Goal: Transaction & Acquisition: Register for event/course

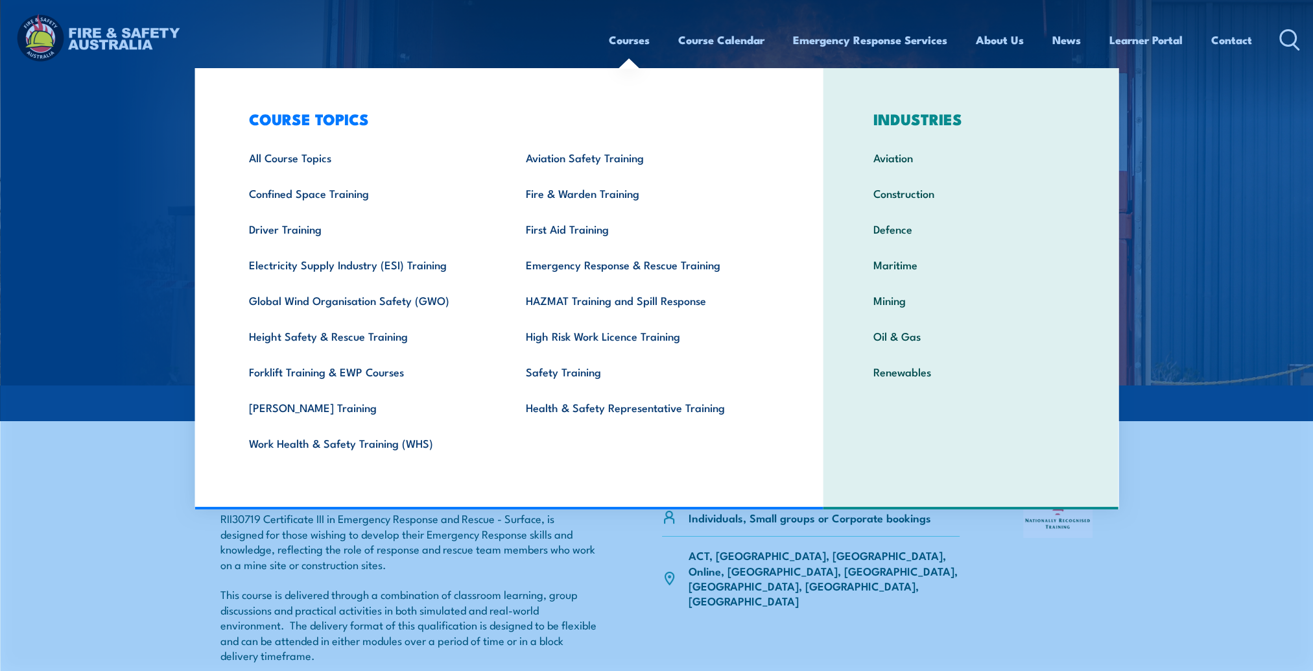
click at [642, 39] on link "Courses" at bounding box center [629, 40] width 41 height 34
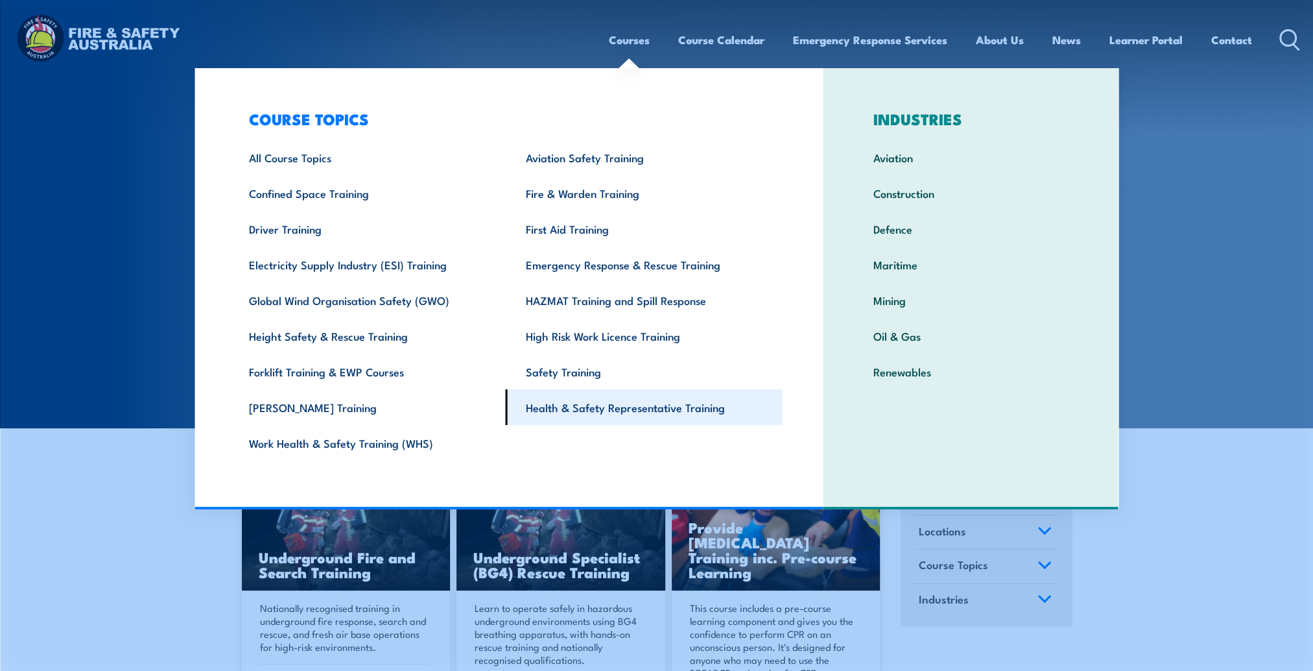
click at [573, 403] on link "Health & Safety Representative Training" at bounding box center [644, 407] width 277 height 36
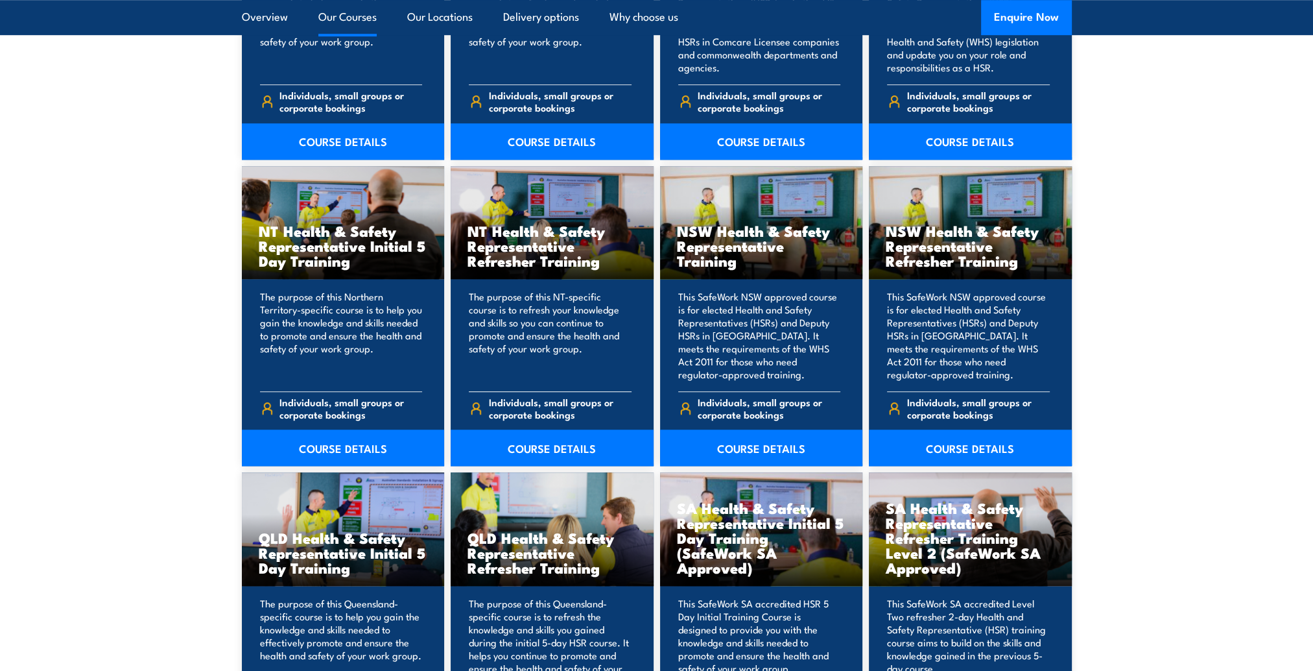
scroll to position [1362, 0]
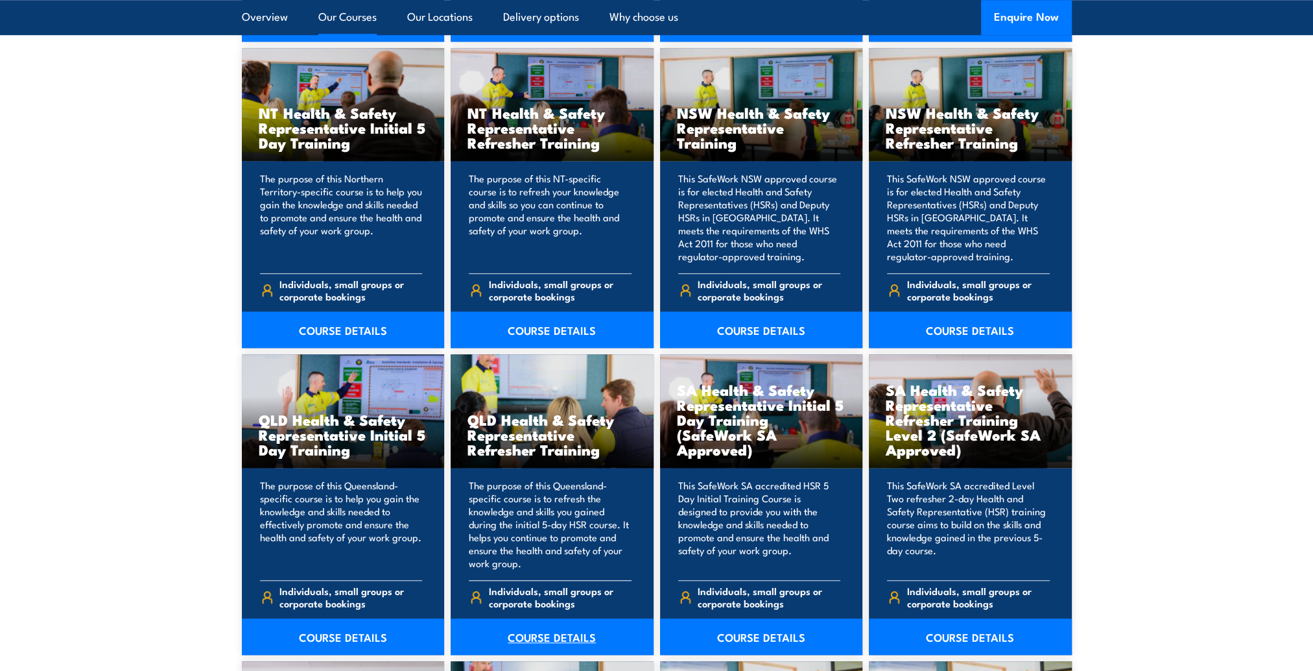
click at [559, 637] on link "COURSE DETAILS" at bounding box center [552, 636] width 203 height 36
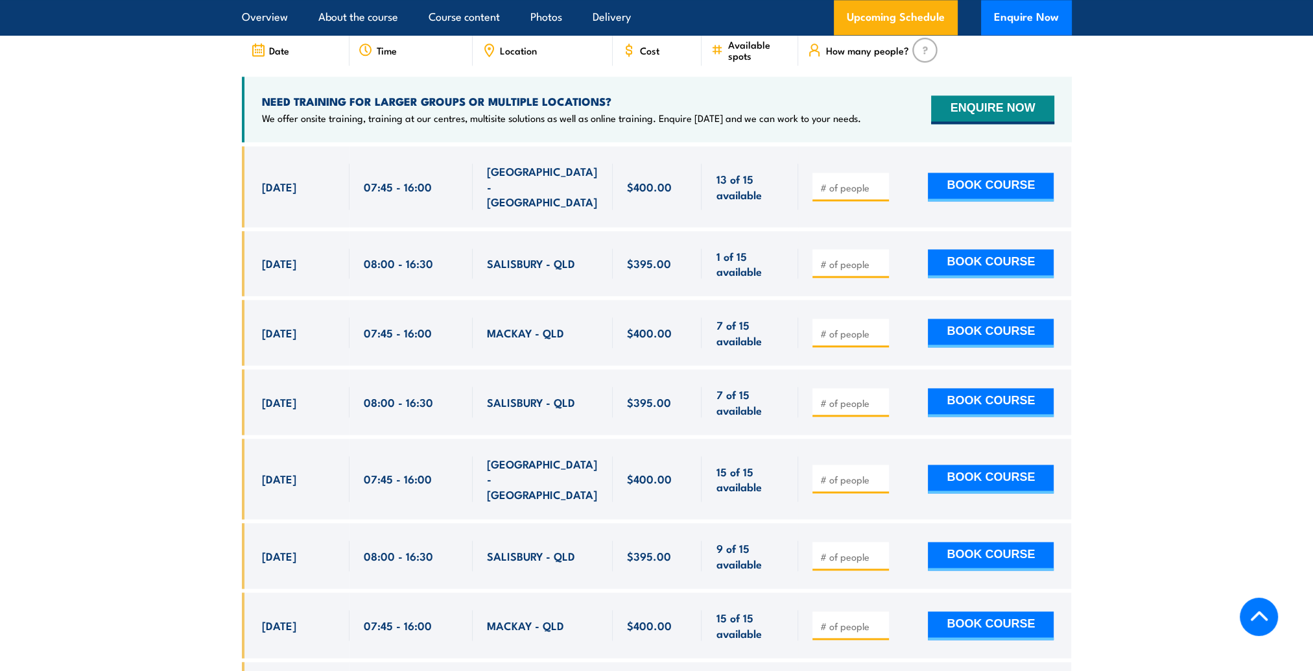
scroll to position [2335, 0]
click at [838, 263] on input "number" at bounding box center [852, 263] width 65 height 13
type input "1"
click at [986, 259] on button "BOOK COURSE" at bounding box center [991, 263] width 126 height 29
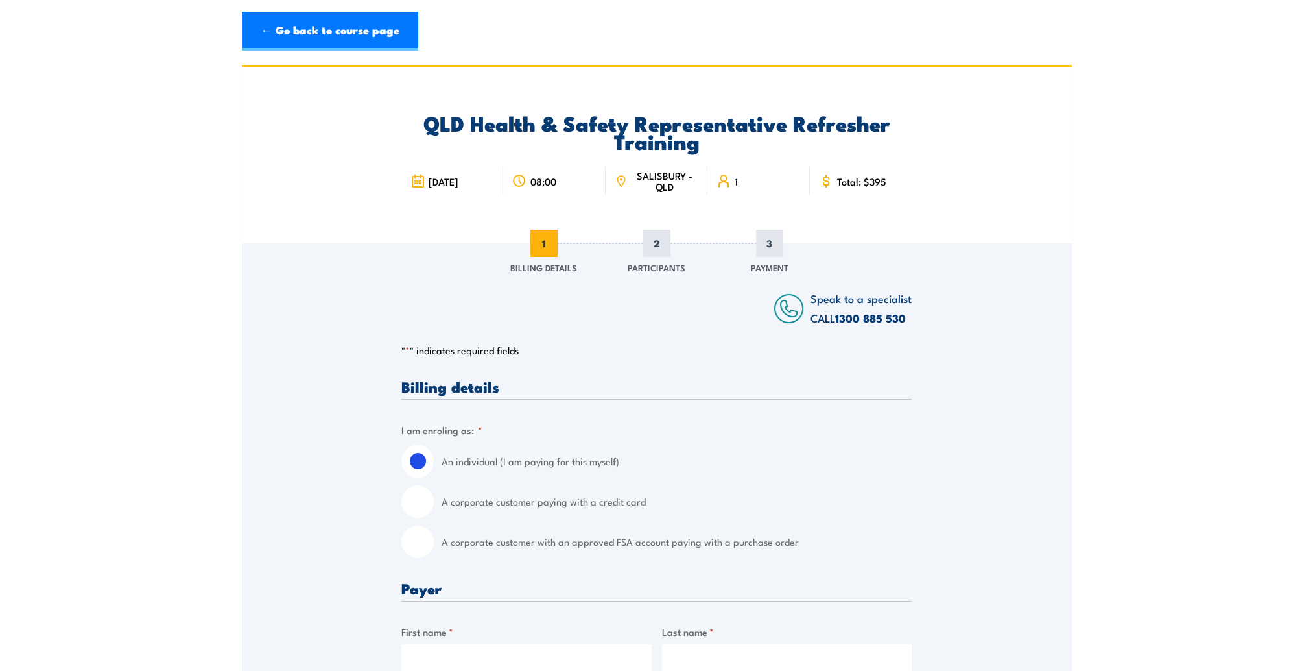
click at [419, 542] on input "A corporate customer with an approved FSA account paying with a purchase order" at bounding box center [417, 541] width 32 height 32
radio input "true"
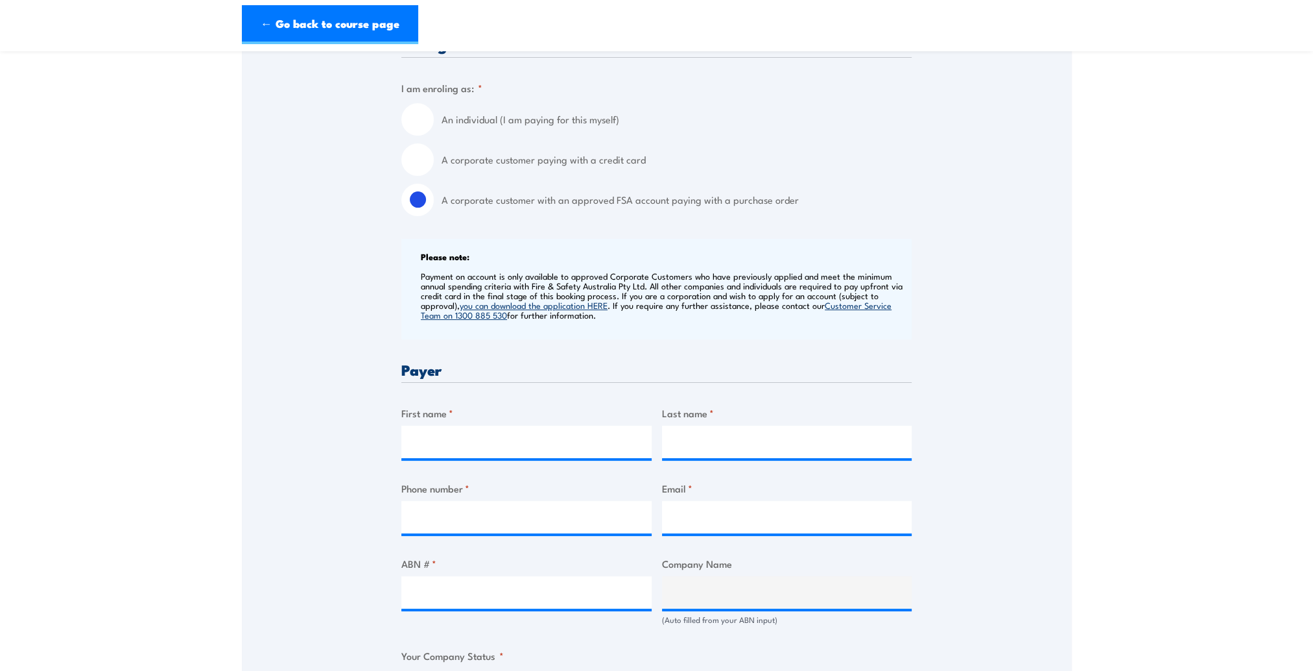
scroll to position [389, 0]
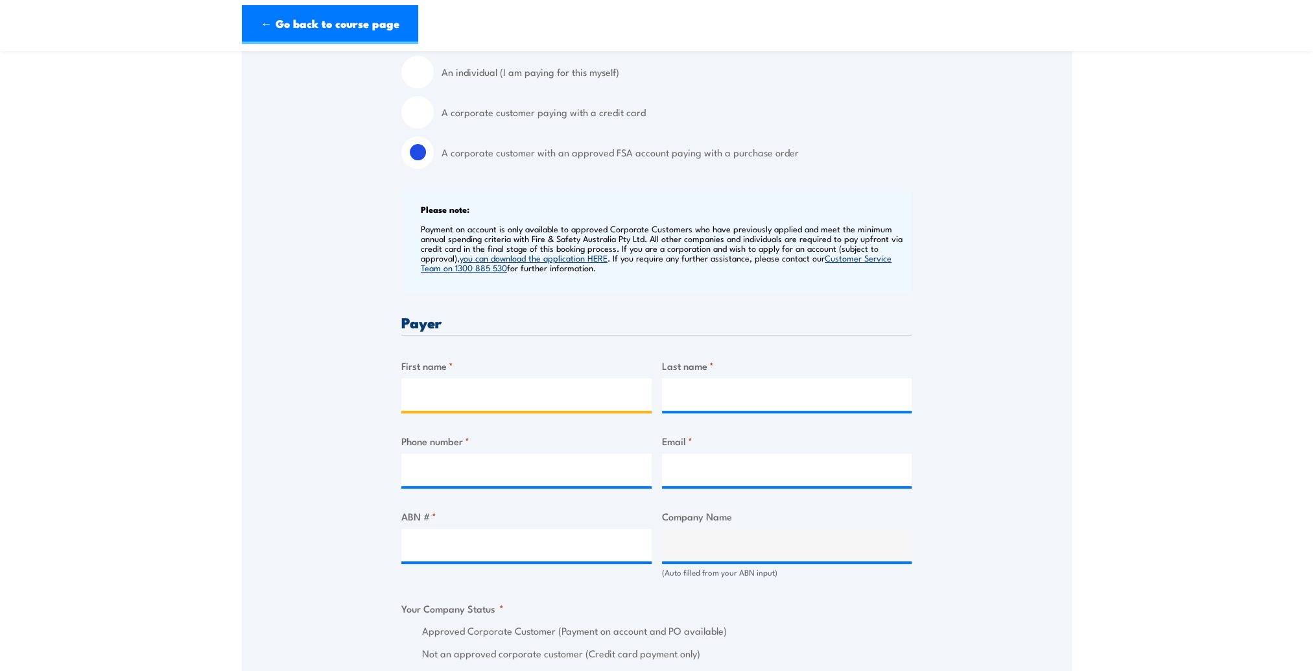
click at [469, 396] on input "First name *" at bounding box center [526, 394] width 250 height 32
type input "[PERSON_NAME]"
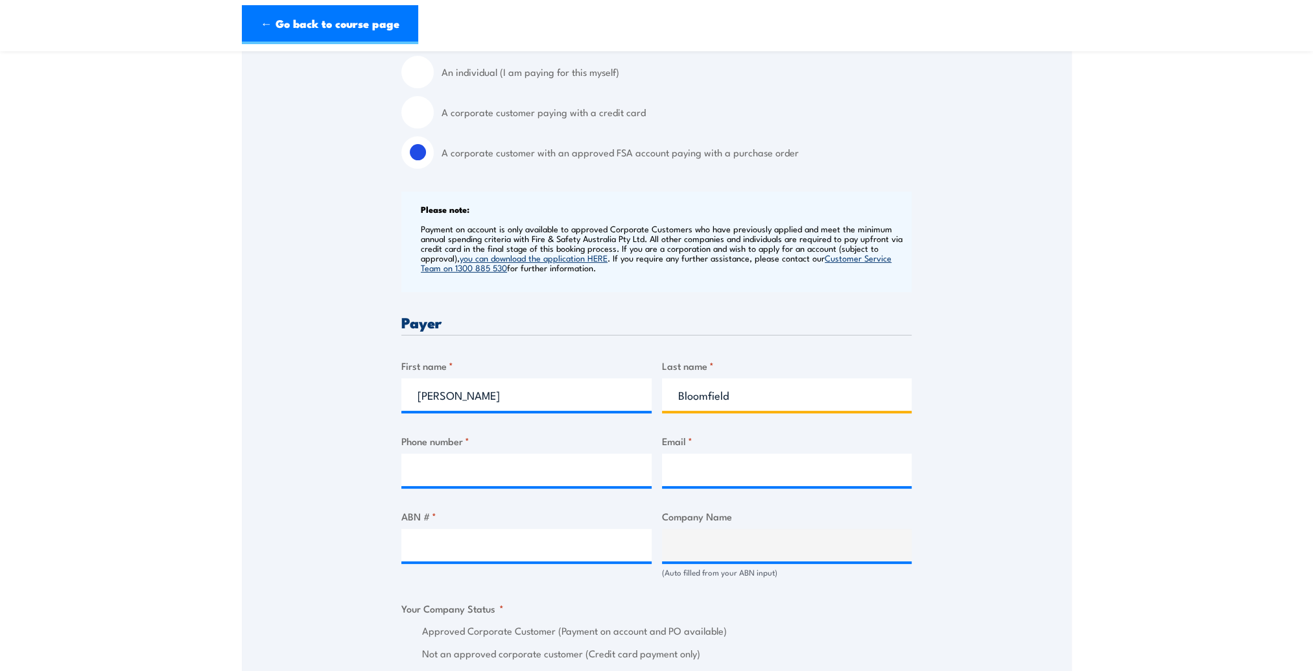
type input "Bloomfield"
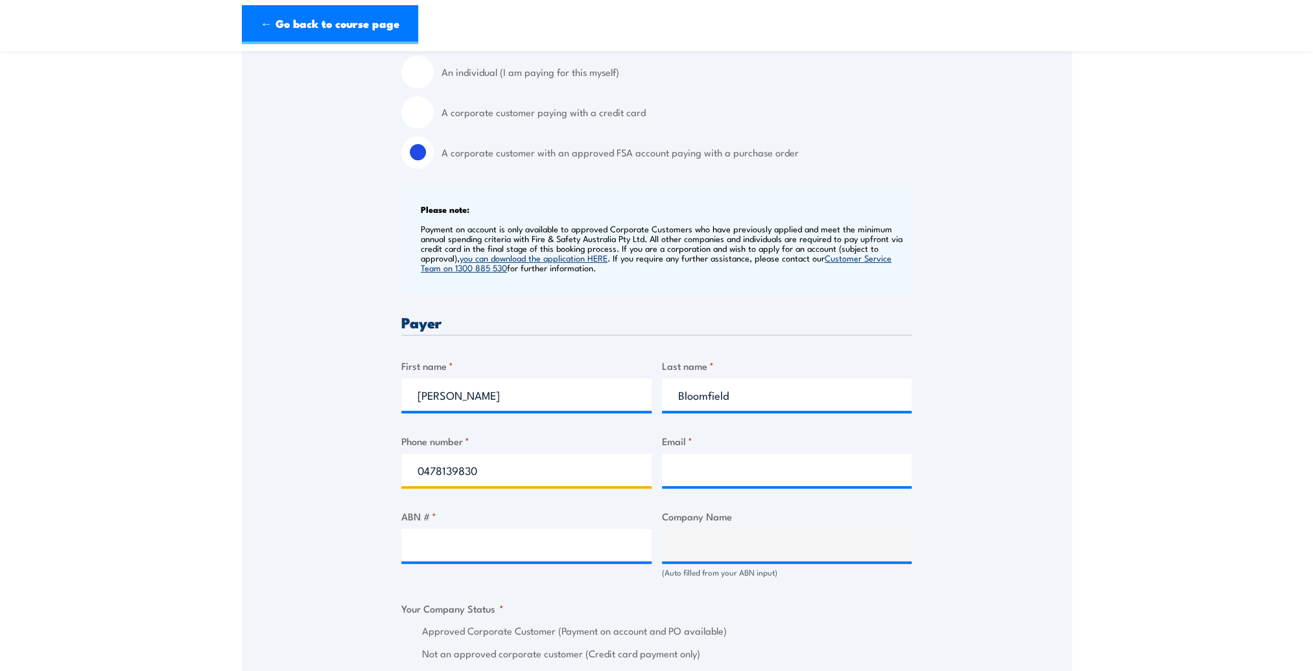
type input "0478139830"
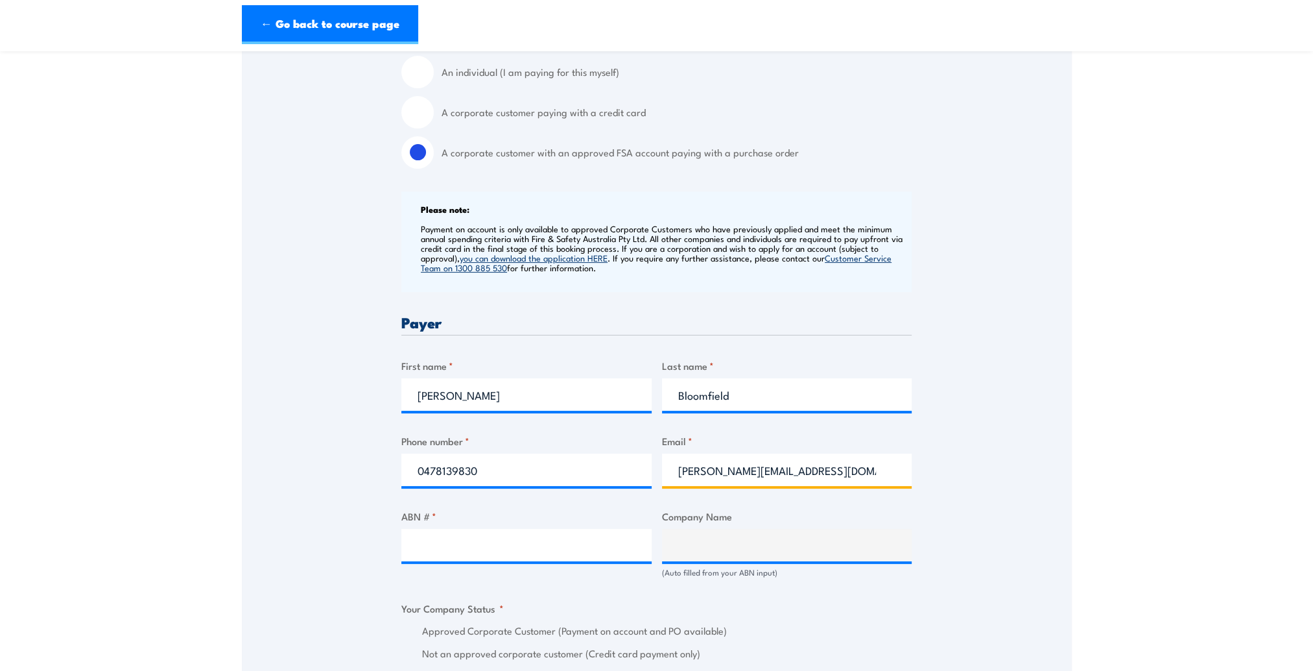
type input "[PERSON_NAME][EMAIL_ADDRESS][DOMAIN_NAME]"
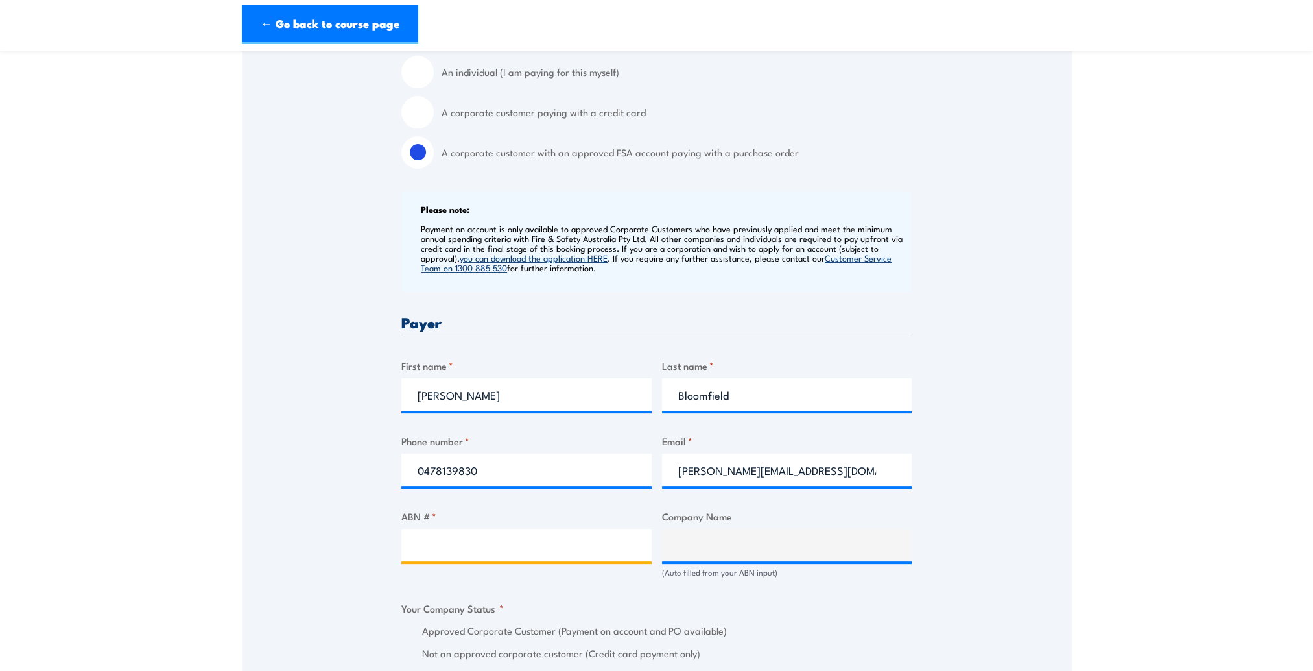
click at [450, 545] on input "ABN # *" at bounding box center [526, 545] width 250 height 32
type input "71132181090"
type input "QUEENSLAND RAIL LIMITED"
radio input "true"
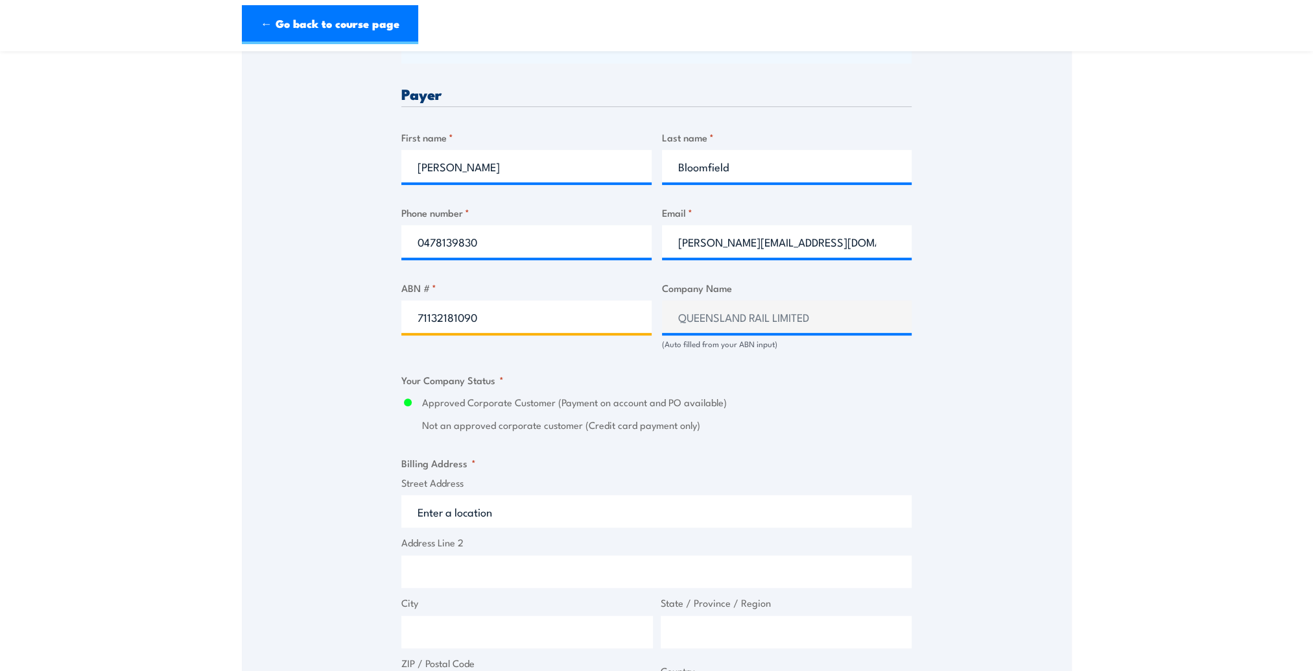
scroll to position [649, 0]
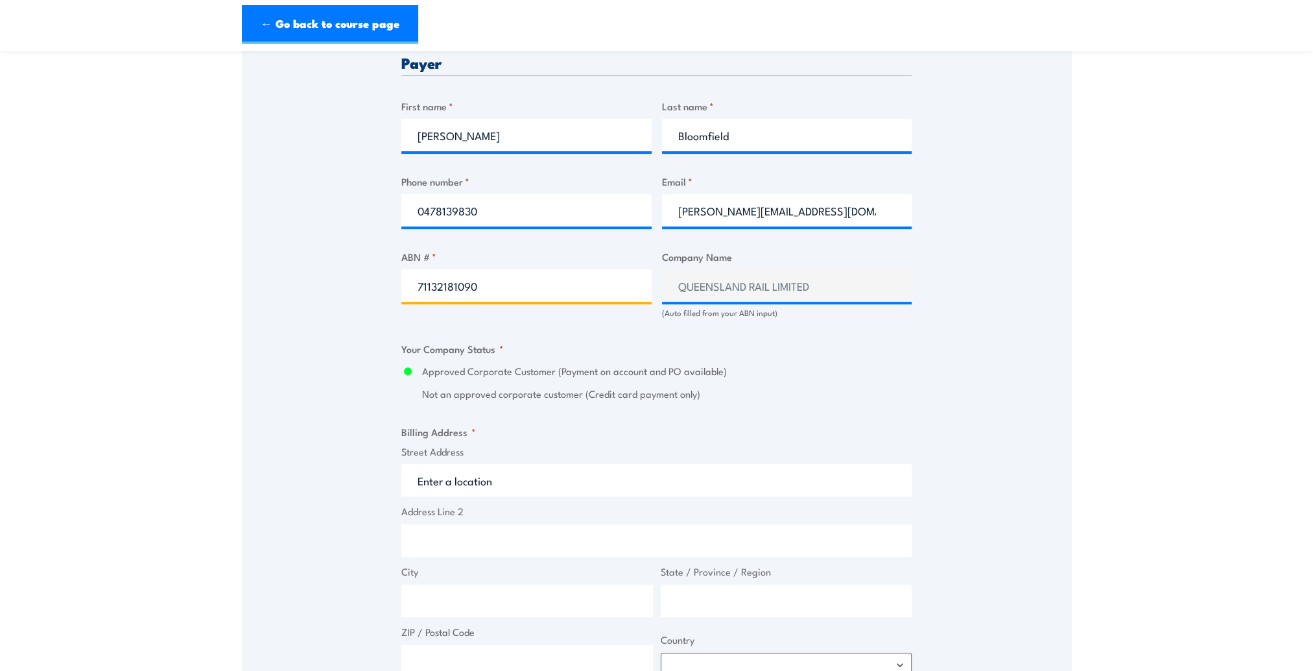
type input "71132181090"
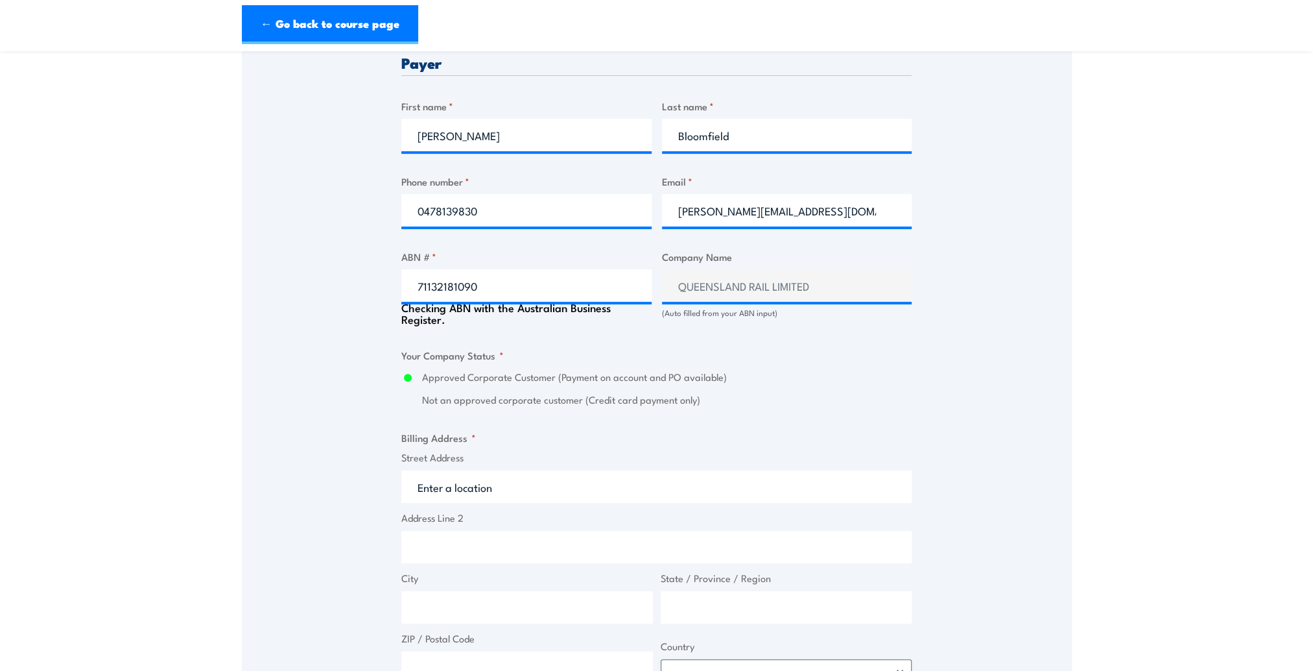
click at [517, 481] on input "Street Address" at bounding box center [656, 486] width 510 height 32
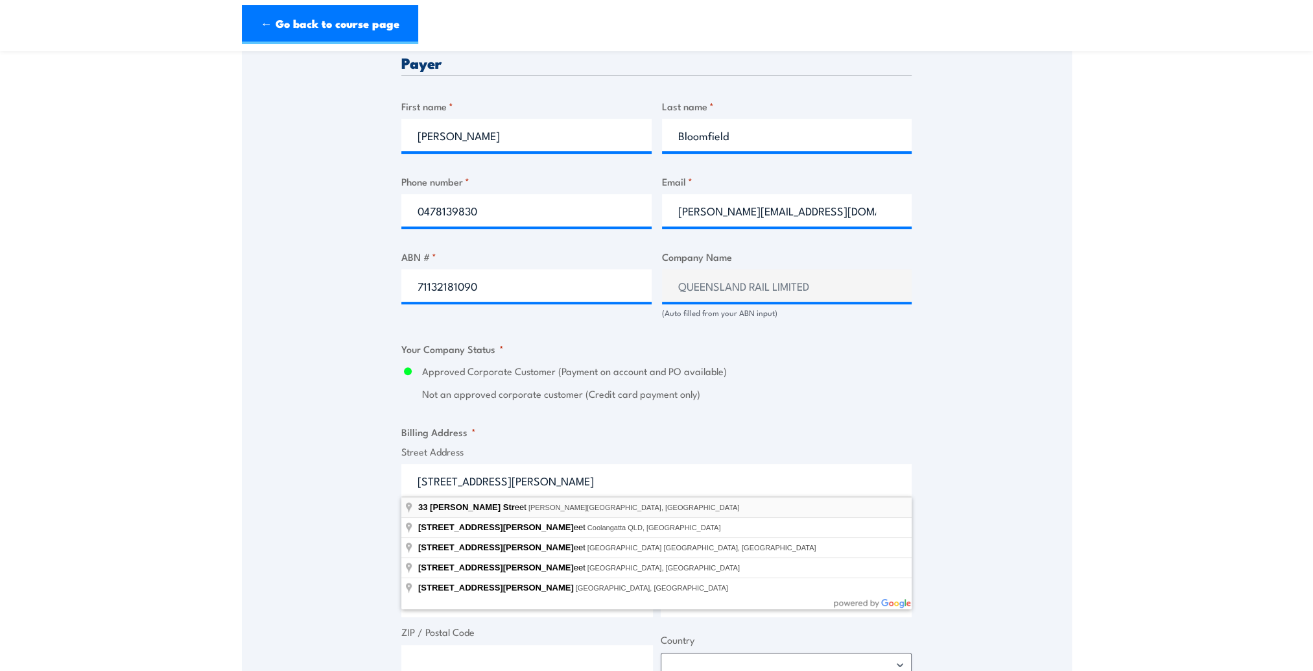
type input "[STREET_ADDRESS][PERSON_NAME][PERSON_NAME]"
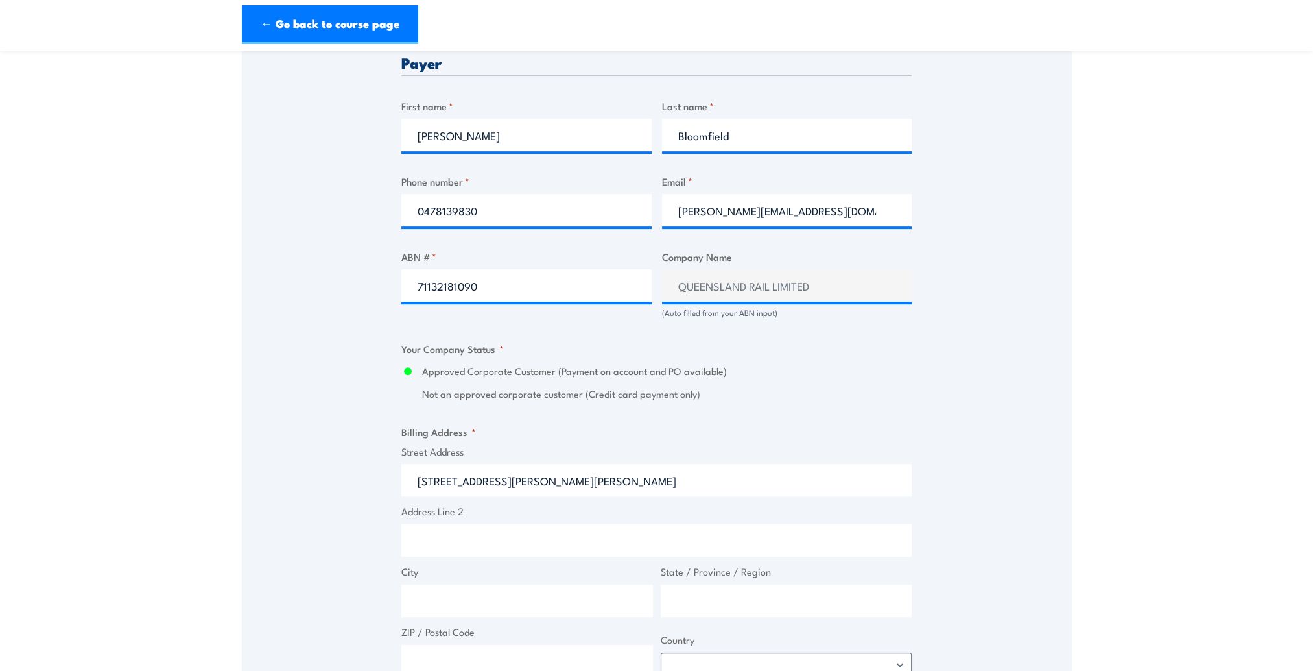
type input "[STREET_ADDRESS][PERSON_NAME]"
type input "[PERSON_NAME] Hills"
type input "[GEOGRAPHIC_DATA]"
type input "4006"
select select "[GEOGRAPHIC_DATA]"
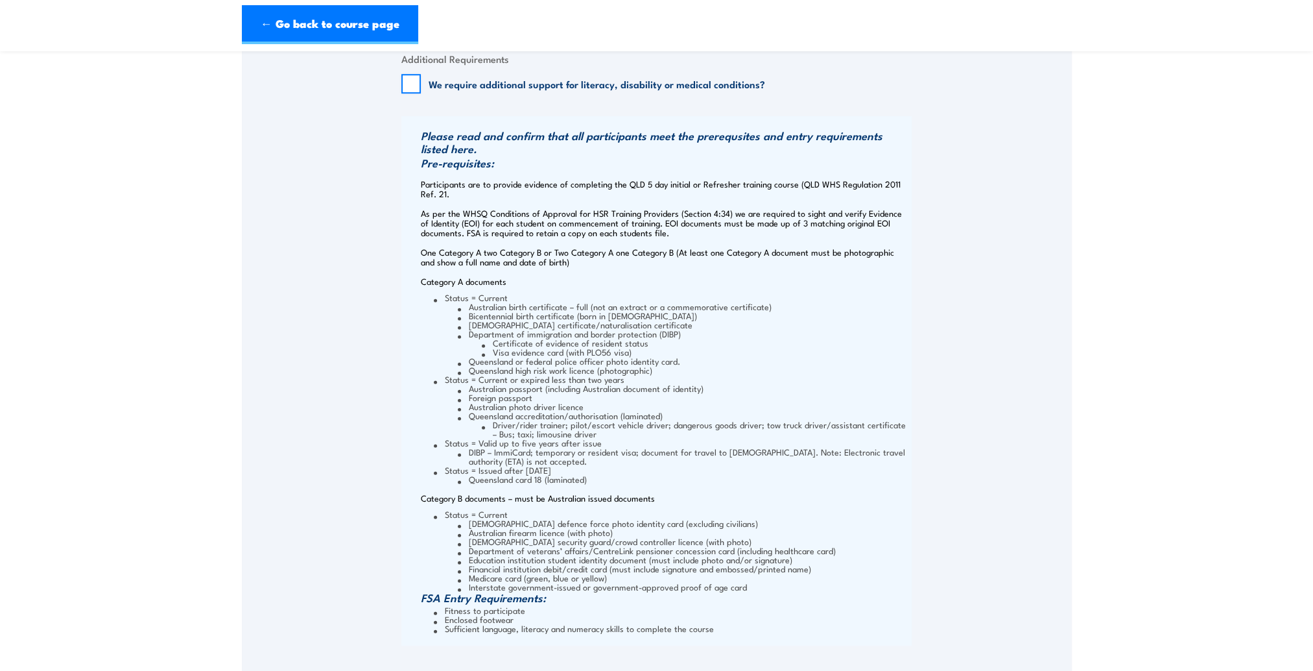
scroll to position [1427, 0]
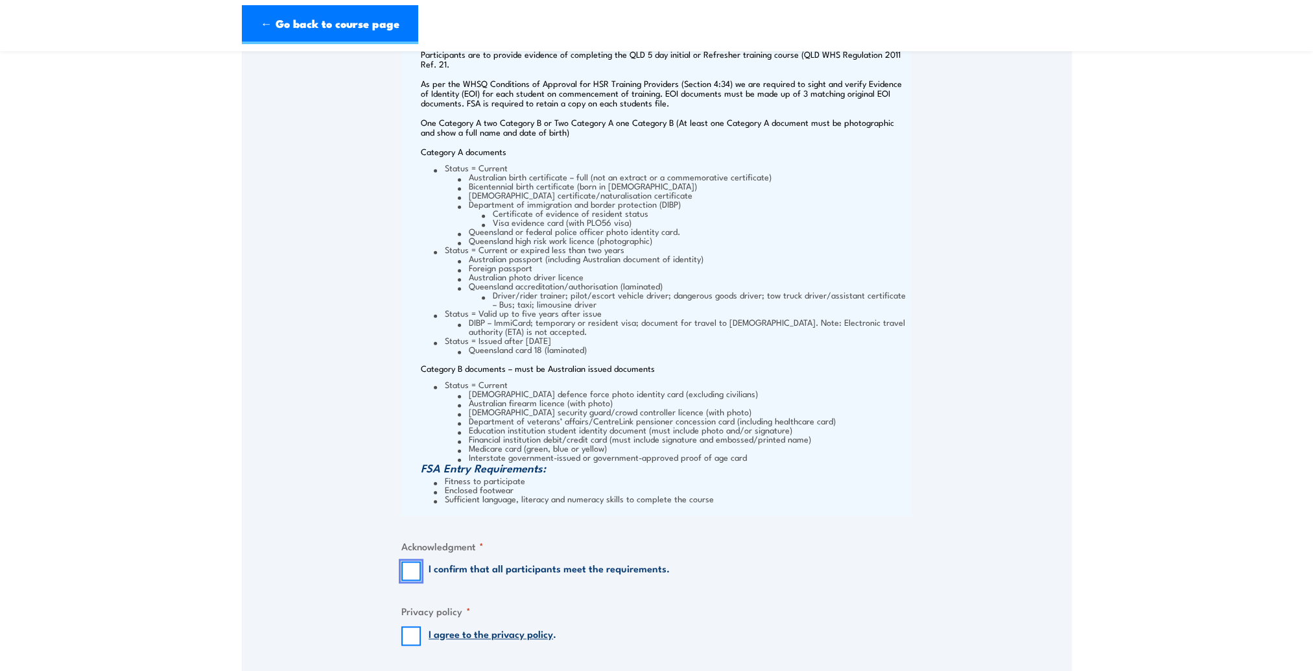
click at [412, 577] on input "I confirm that all participants meet the requirements." at bounding box center [410, 570] width 19 height 19
checkbox input "true"
click at [410, 636] on input "I agree to the privacy policy ." at bounding box center [410, 635] width 19 height 19
checkbox input "true"
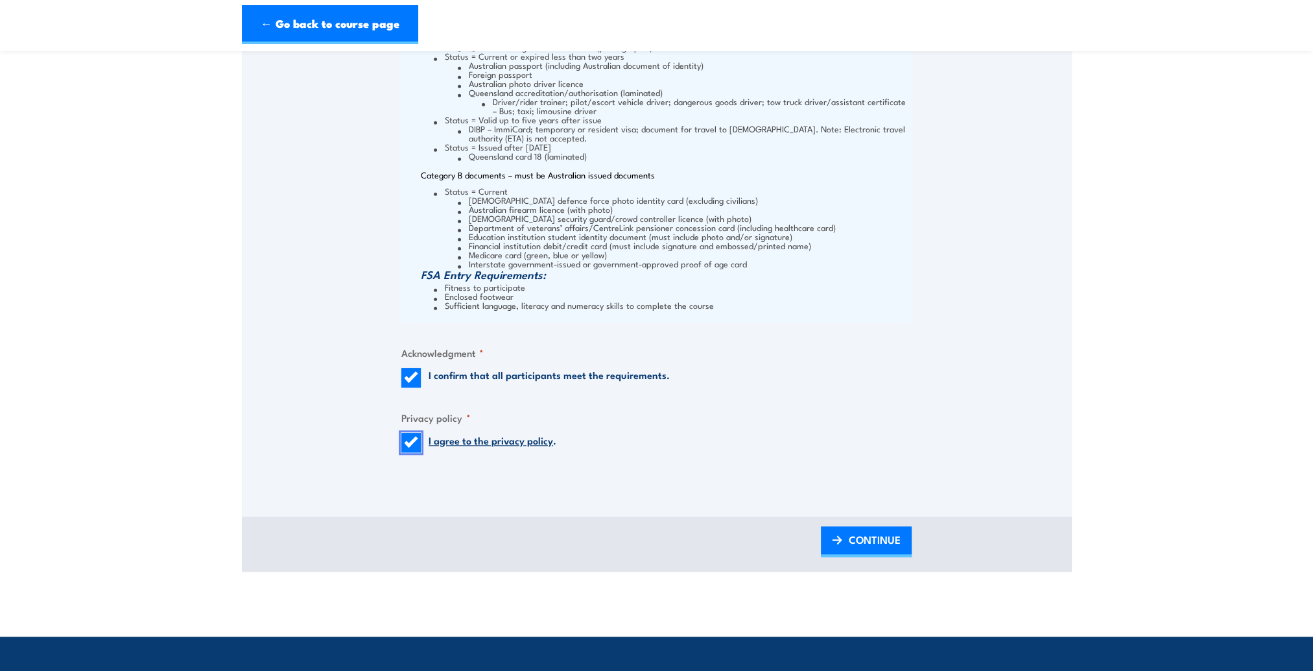
scroll to position [1621, 0]
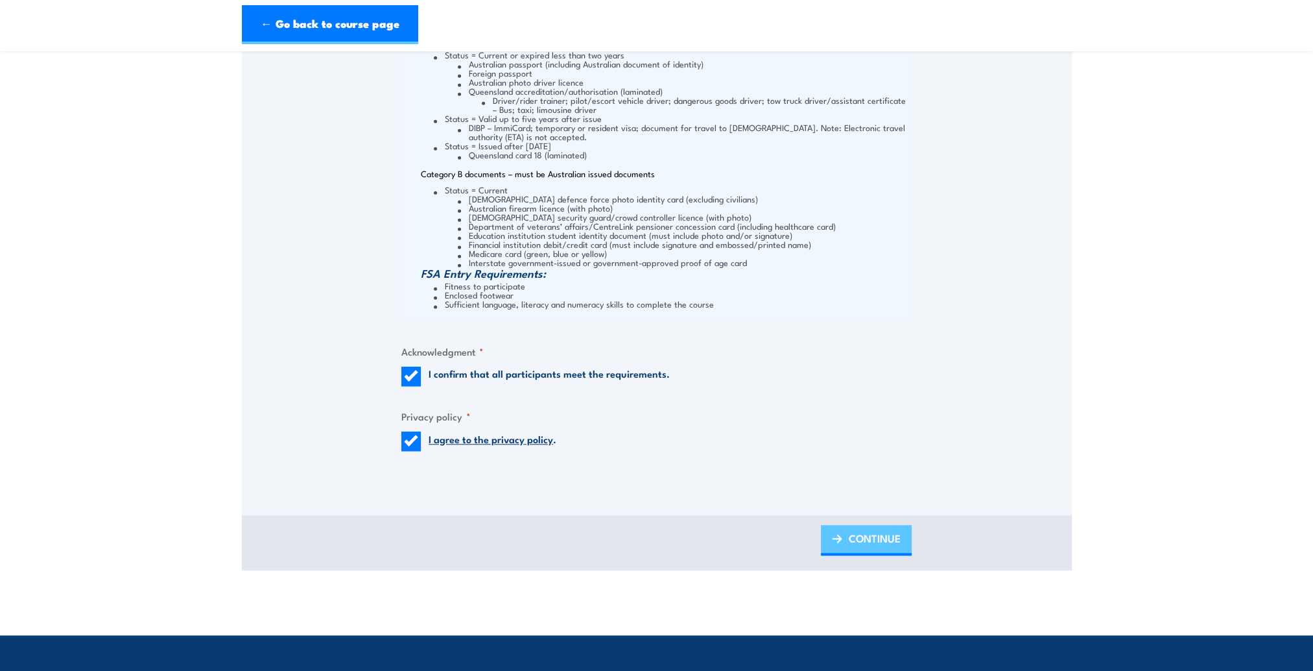
click at [846, 541] on link "CONTINUE" at bounding box center [866, 540] width 91 height 30
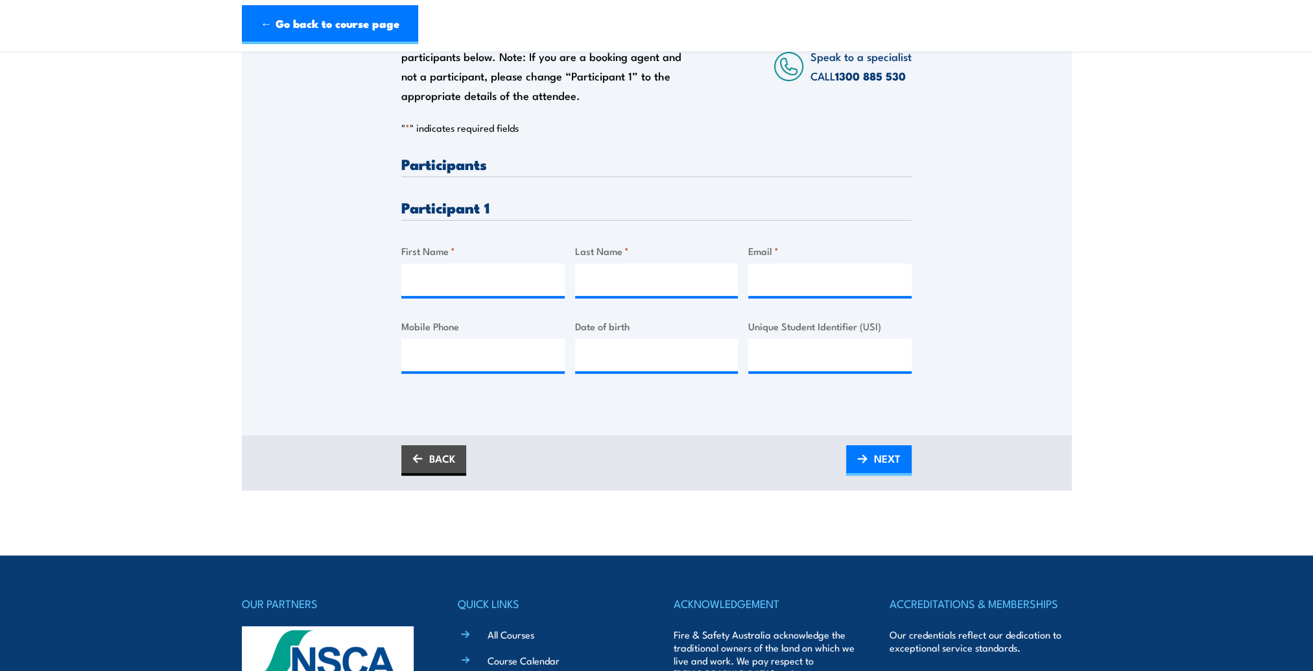
scroll to position [130, 0]
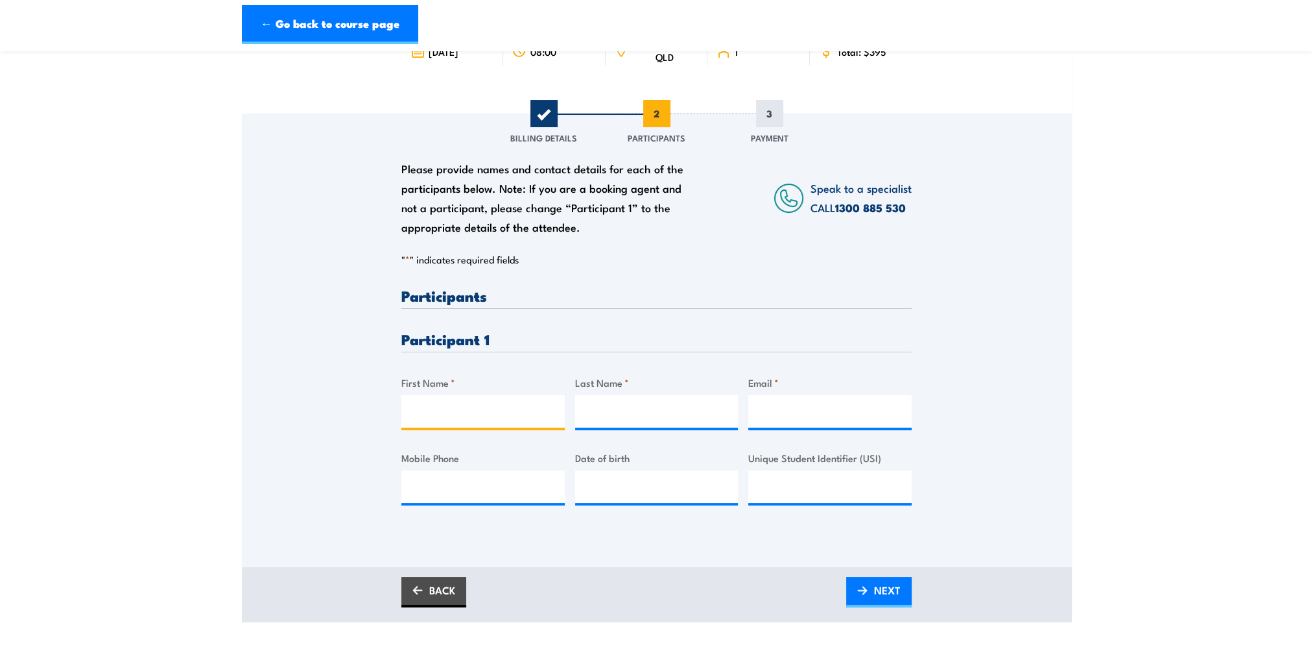
click at [464, 411] on input "First Name *" at bounding box center [482, 411] width 163 height 32
type input "[PERSON_NAME]"
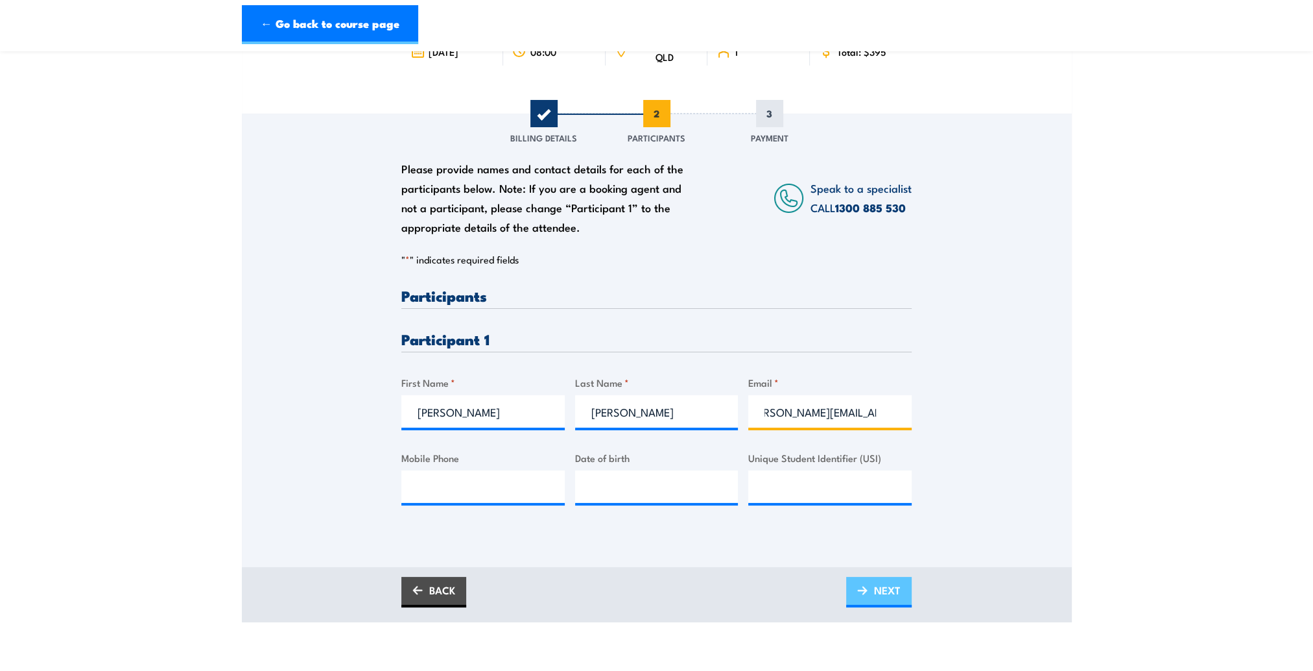
type input "[PERSON_NAME][EMAIL_ADDRESS][PERSON_NAME][DOMAIN_NAME]"
click at [894, 595] on span "NEXT" at bounding box center [887, 590] width 27 height 34
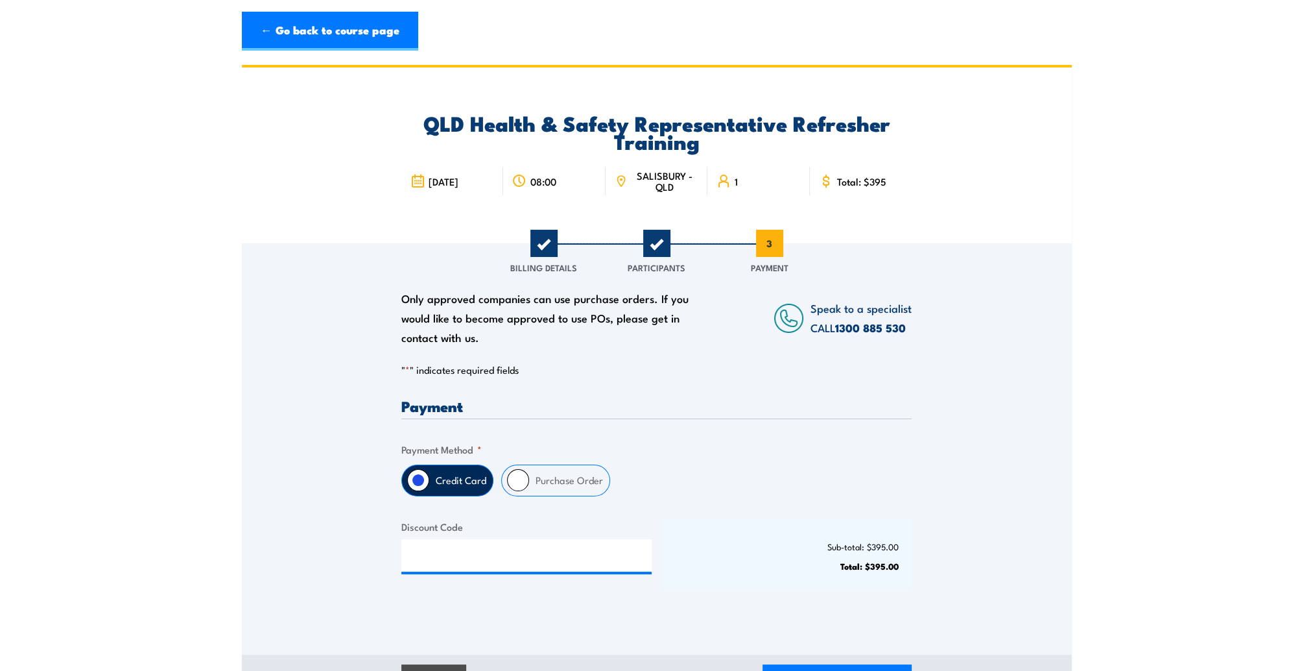
drag, startPoint x: 503, startPoint y: 483, endPoint x: 514, endPoint y: 484, distance: 11.7
click at [503, 484] on div "Purchase Order" at bounding box center [555, 480] width 109 height 32
click at [516, 484] on input "Purchase Order" at bounding box center [518, 480] width 22 height 22
radio input "true"
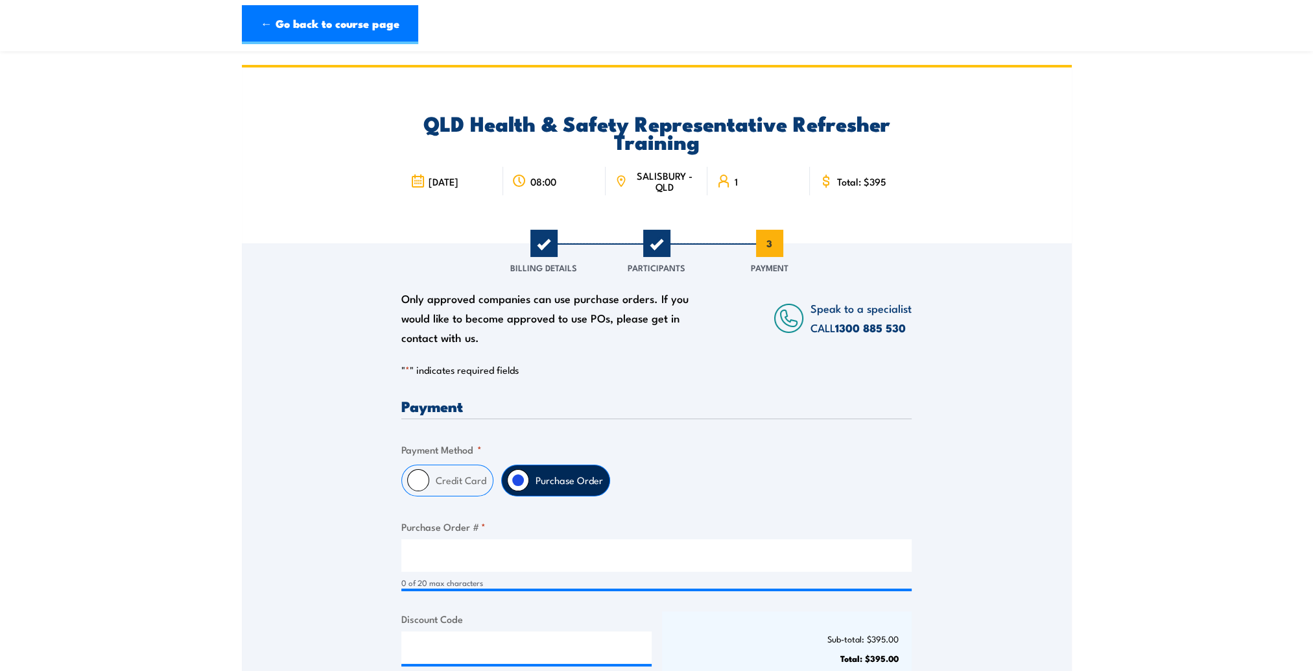
scroll to position [195, 0]
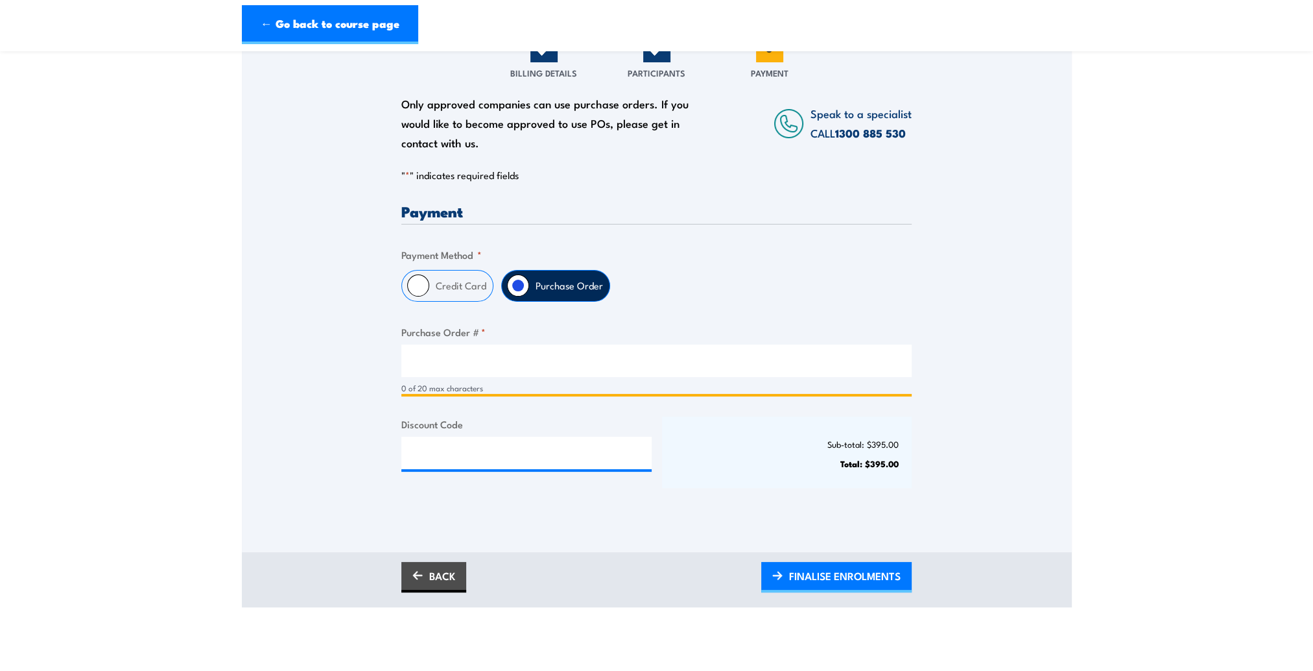
click at [539, 362] on input "Purchase Order # *" at bounding box center [656, 360] width 510 height 32
type input "4502939183"
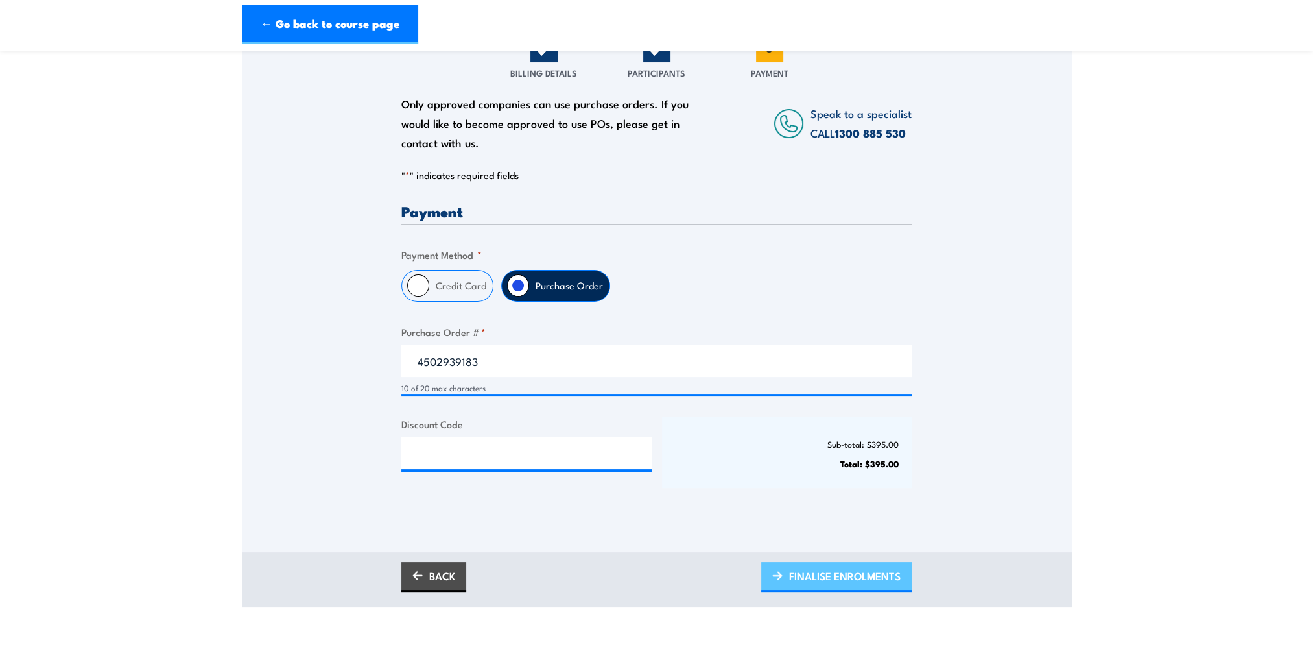
click at [817, 583] on span "FINALISE ENROLMENTS" at bounding box center [845, 575] width 112 height 34
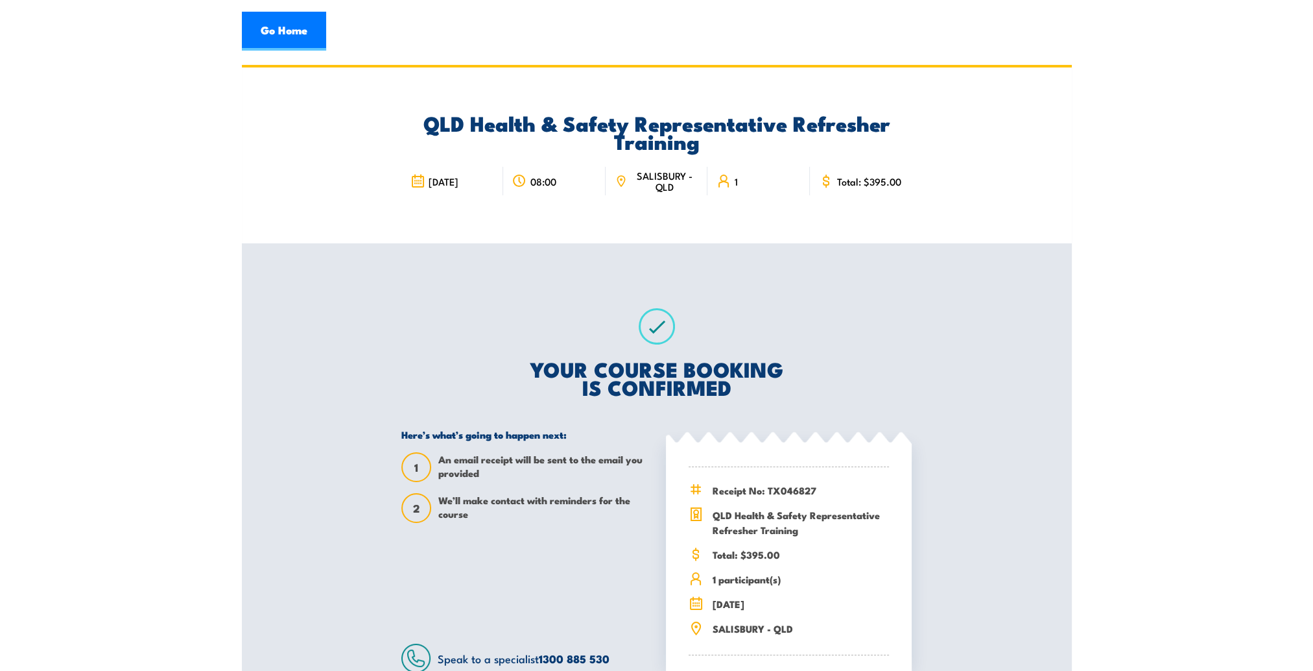
drag, startPoint x: 0, startPoint y: 0, endPoint x: 1211, endPoint y: 584, distance: 1345.0
click at [1212, 584] on section "QLD Health & Safety Representative Refresher Training 9 September 2025 08:00 1 …" at bounding box center [656, 401] width 1313 height 673
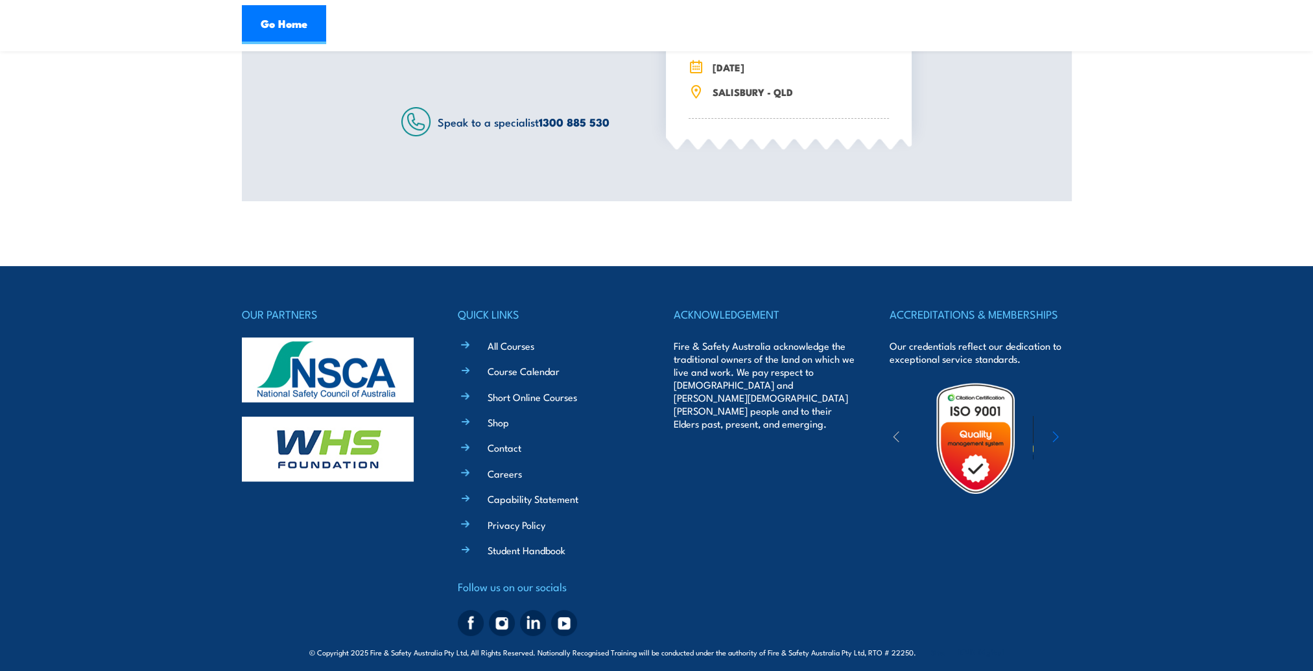
scroll to position [544, 0]
